Goal: Navigation & Orientation: Find specific page/section

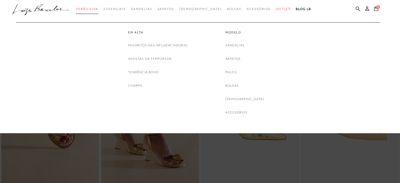
click at [98, 10] on span "Verão Viva" at bounding box center [87, 9] width 23 height 4
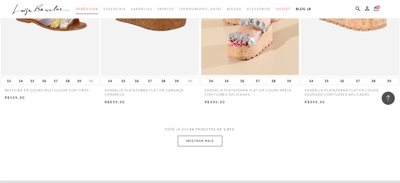
scroll to position [1026, 0]
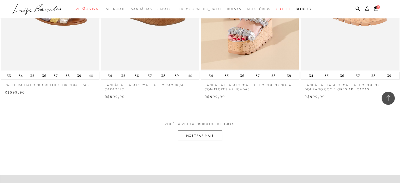
click at [216, 134] on button "MOSTRAR MAIS" at bounding box center [200, 135] width 44 height 10
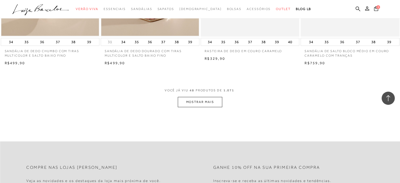
scroll to position [2157, 0]
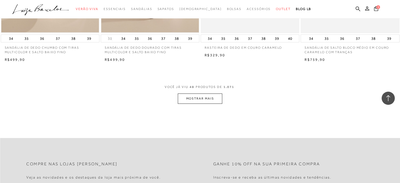
click at [215, 101] on button "MOSTRAR MAIS" at bounding box center [200, 98] width 44 height 10
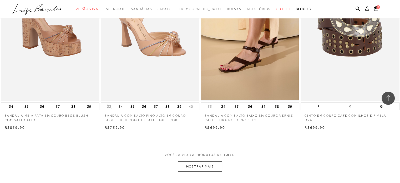
scroll to position [3209, 0]
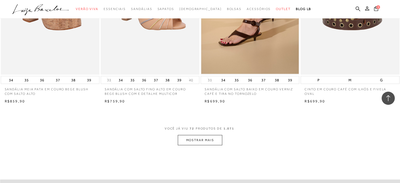
click at [219, 142] on button "MOSTRAR MAIS" at bounding box center [200, 140] width 44 height 10
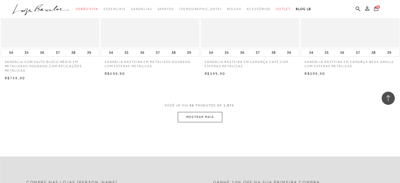
scroll to position [4341, 0]
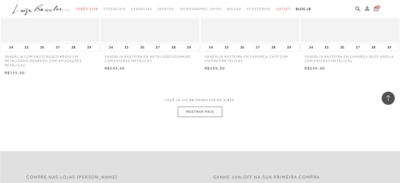
click at [219, 113] on button "MOSTRAR MAIS" at bounding box center [200, 112] width 44 height 10
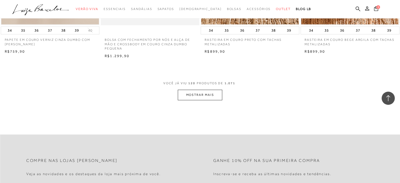
scroll to position [5472, 0]
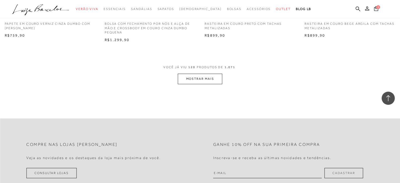
click at [207, 79] on button "MOSTRAR MAIS" at bounding box center [200, 79] width 44 height 10
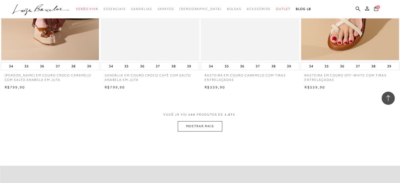
scroll to position [6524, 0]
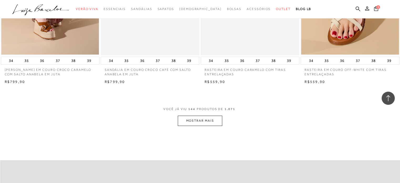
click at [215, 120] on button "MOSTRAR MAIS" at bounding box center [200, 120] width 44 height 10
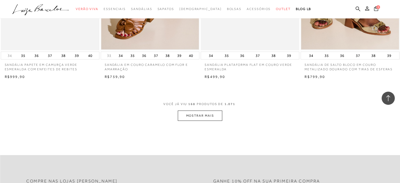
scroll to position [7629, 0]
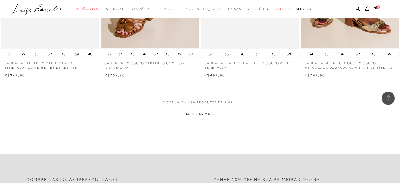
click at [210, 114] on button "MOSTRAR MAIS" at bounding box center [200, 114] width 44 height 10
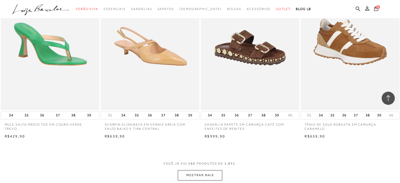
scroll to position [8681, 0]
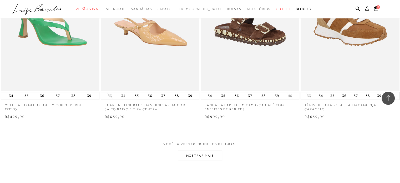
click at [208, 154] on button "MOSTRAR MAIS" at bounding box center [200, 155] width 44 height 10
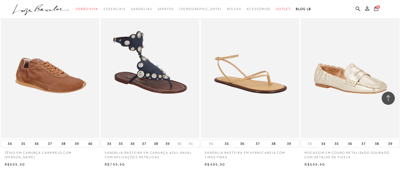
scroll to position [9760, 0]
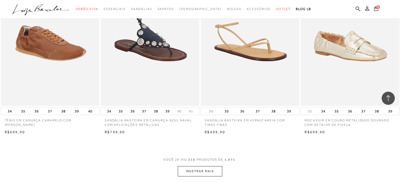
click at [216, 169] on button "MOSTRAR MAIS" at bounding box center [200, 171] width 44 height 10
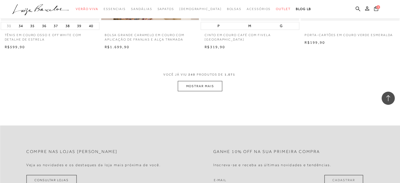
scroll to position [10943, 0]
click at [220, 85] on button "MOSTRAR MAIS" at bounding box center [200, 85] width 44 height 10
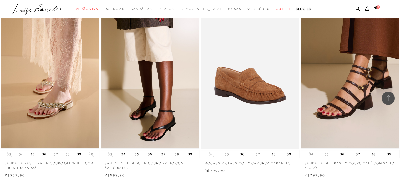
scroll to position [11996, 0]
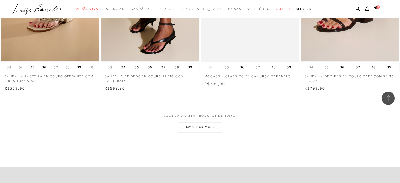
click at [203, 132] on button "MOSTRAR MAIS" at bounding box center [200, 127] width 44 height 10
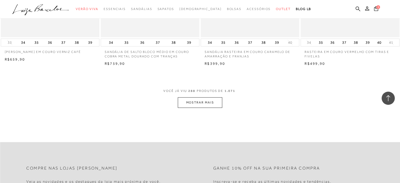
scroll to position [13127, 0]
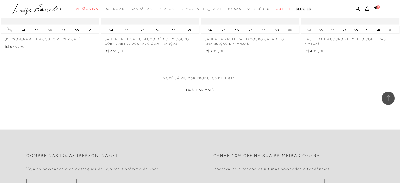
click at [215, 93] on button "MOSTRAR MAIS" at bounding box center [200, 90] width 44 height 10
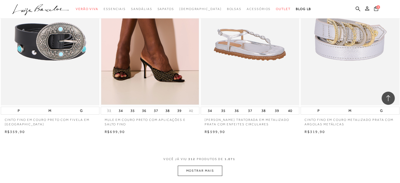
scroll to position [14179, 0]
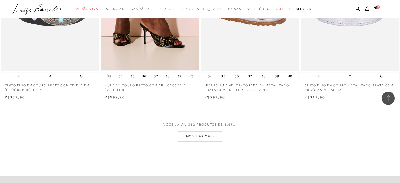
click at [193, 134] on button "MOSTRAR MAIS" at bounding box center [200, 136] width 44 height 10
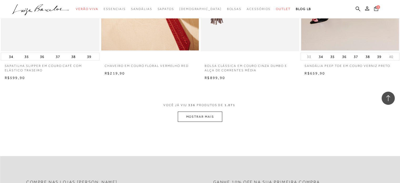
scroll to position [15310, 0]
